Goal: Information Seeking & Learning: Learn about a topic

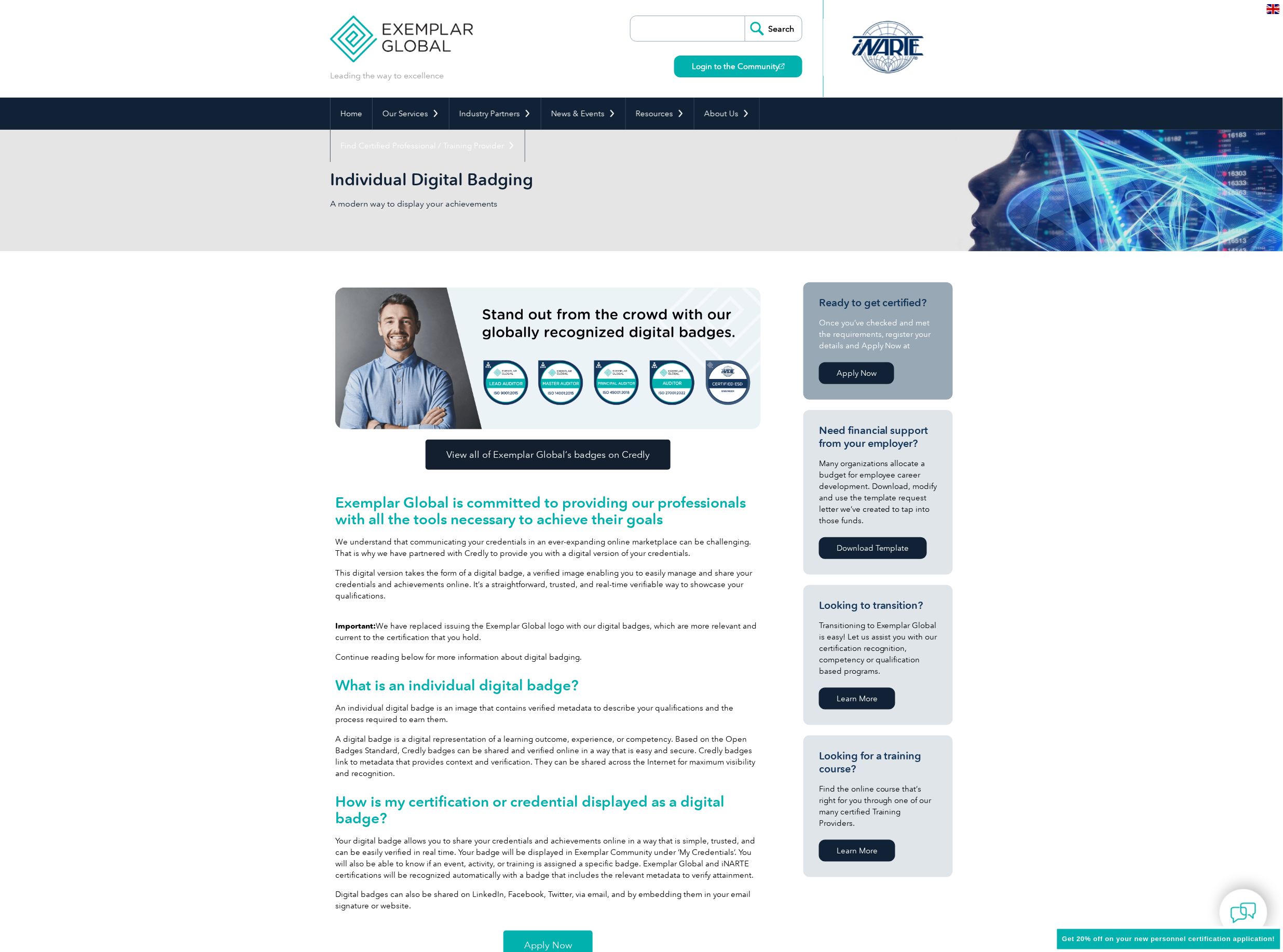
click at [668, 23] on input "search" at bounding box center [690, 29] width 109 height 25
type input "food safety"
click at [745, 16] on input "Search" at bounding box center [773, 29] width 57 height 25
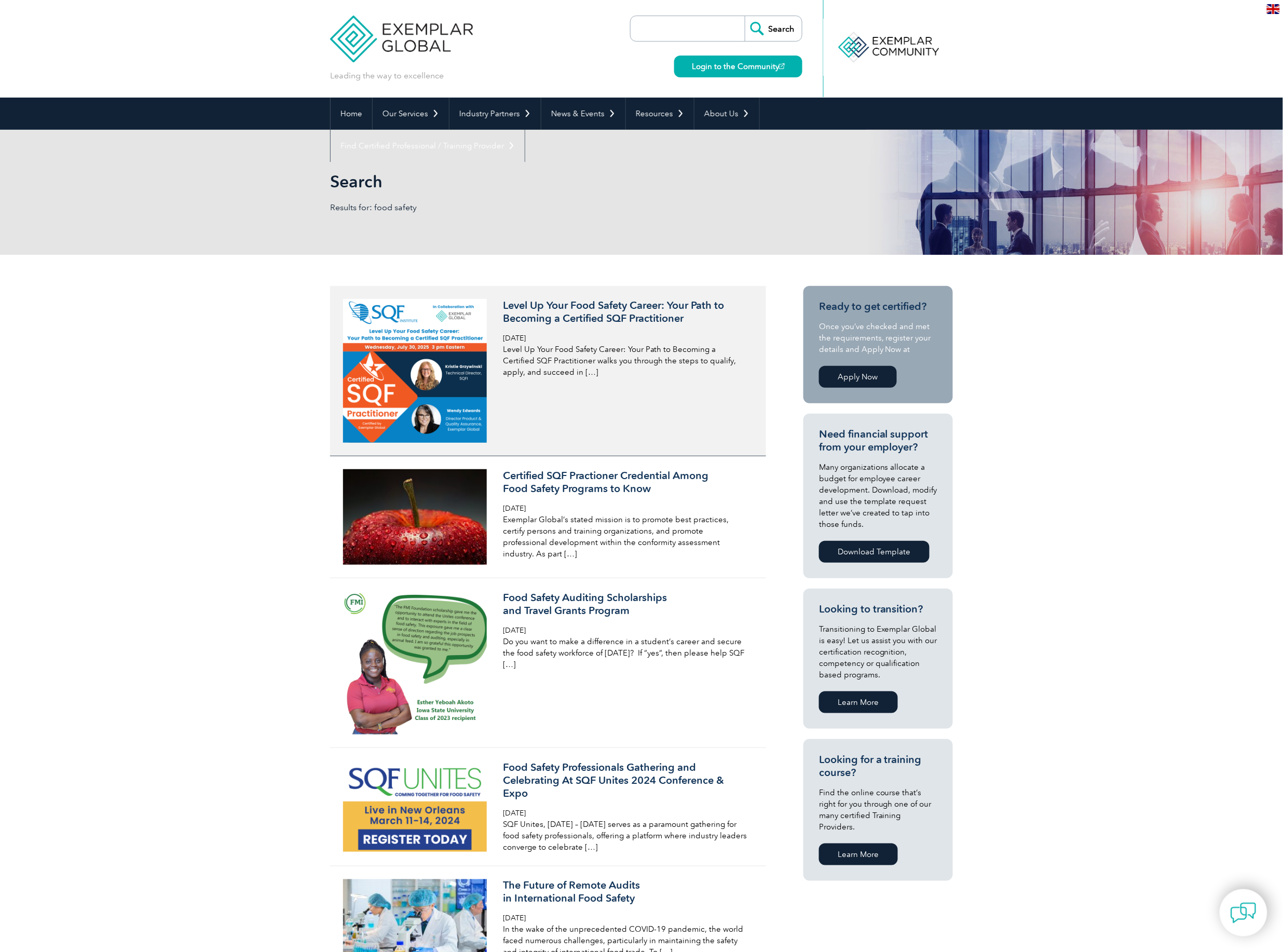
click at [428, 399] on img at bounding box center [414, 371] width 144 height 144
